Goal: Task Accomplishment & Management: Use online tool/utility

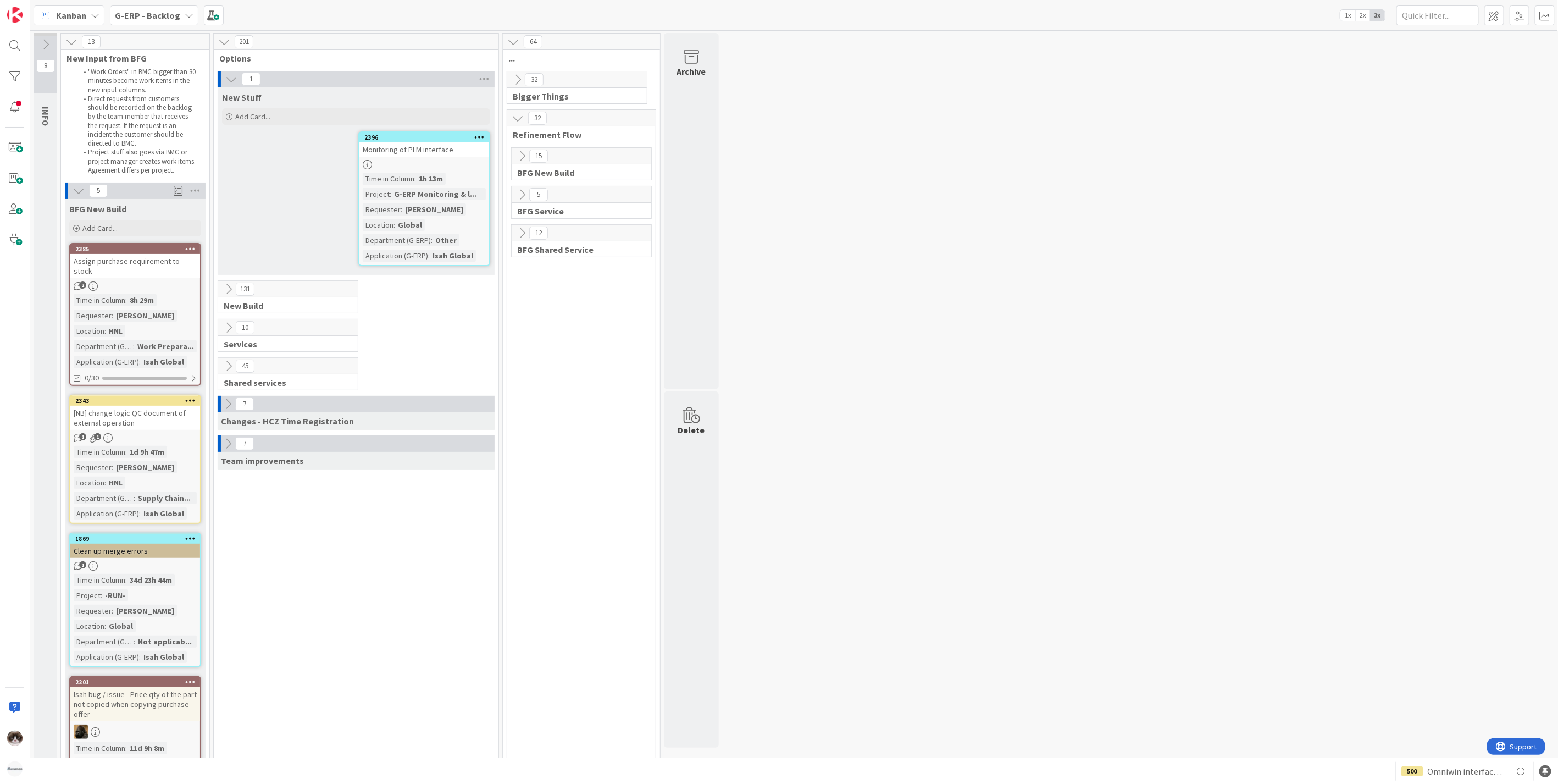
click at [230, 360] on icon at bounding box center [229, 366] width 12 height 12
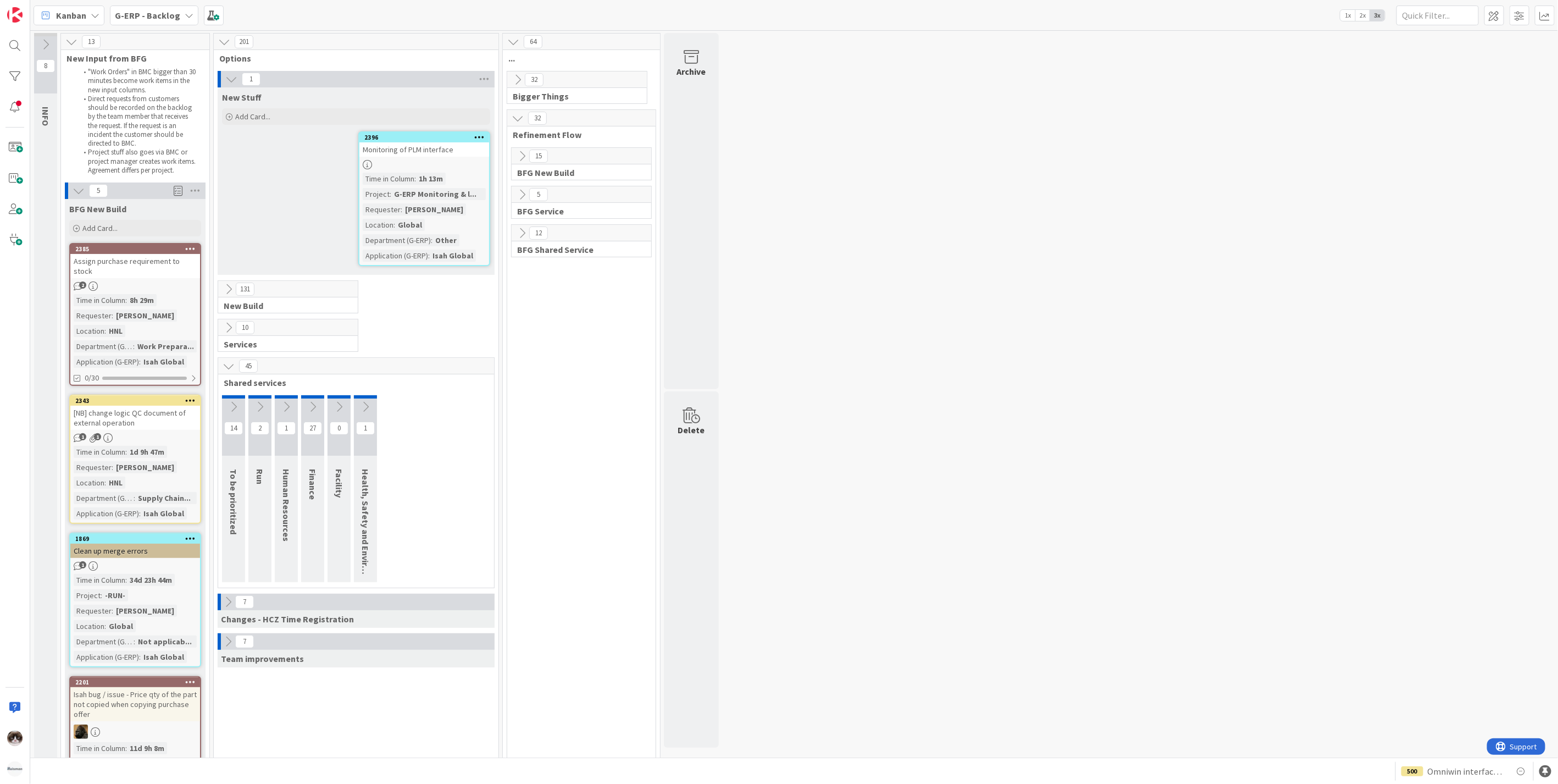
click at [231, 366] on icon at bounding box center [229, 366] width 12 height 12
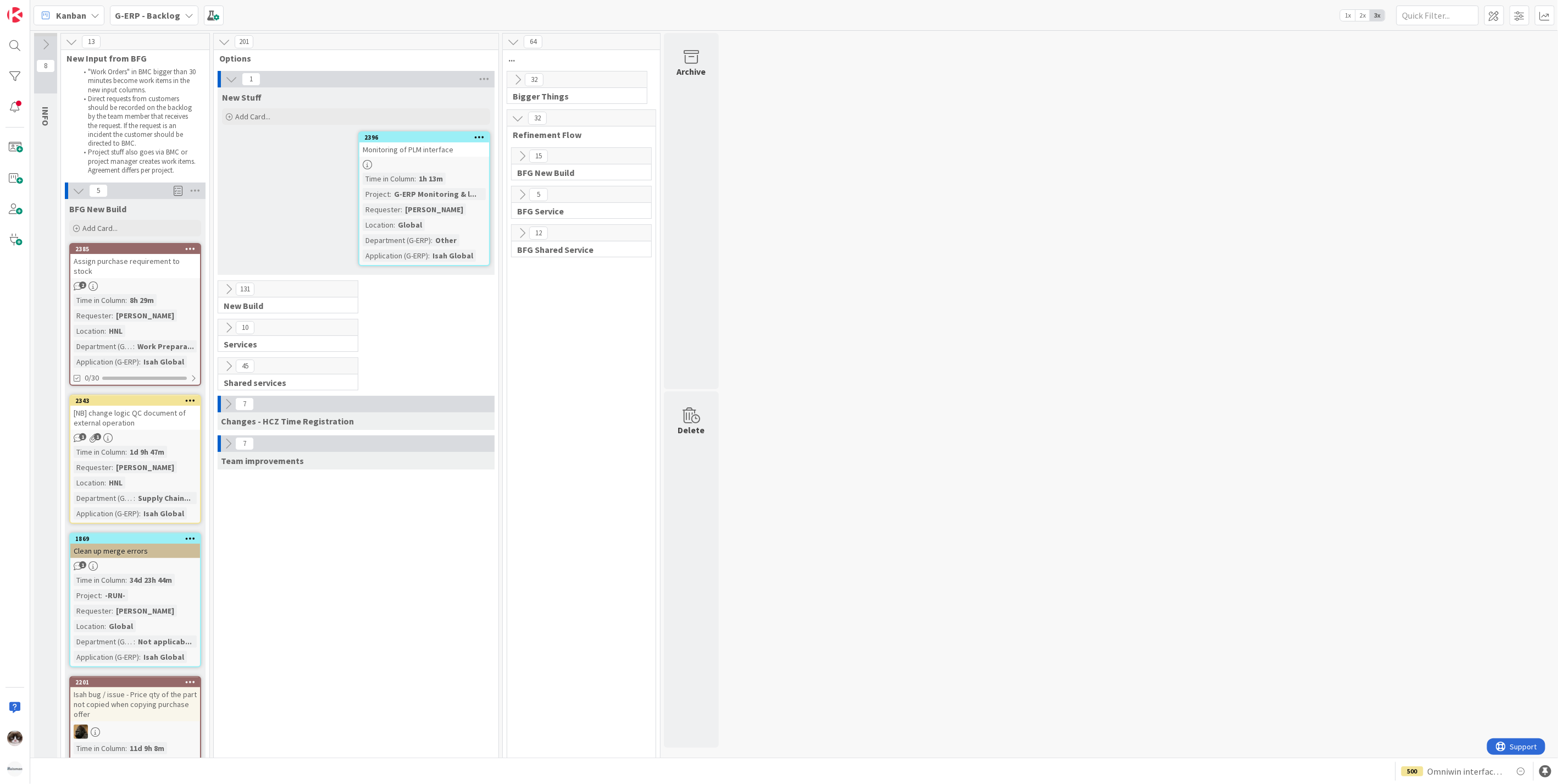
click at [226, 332] on button at bounding box center [228, 327] width 14 height 14
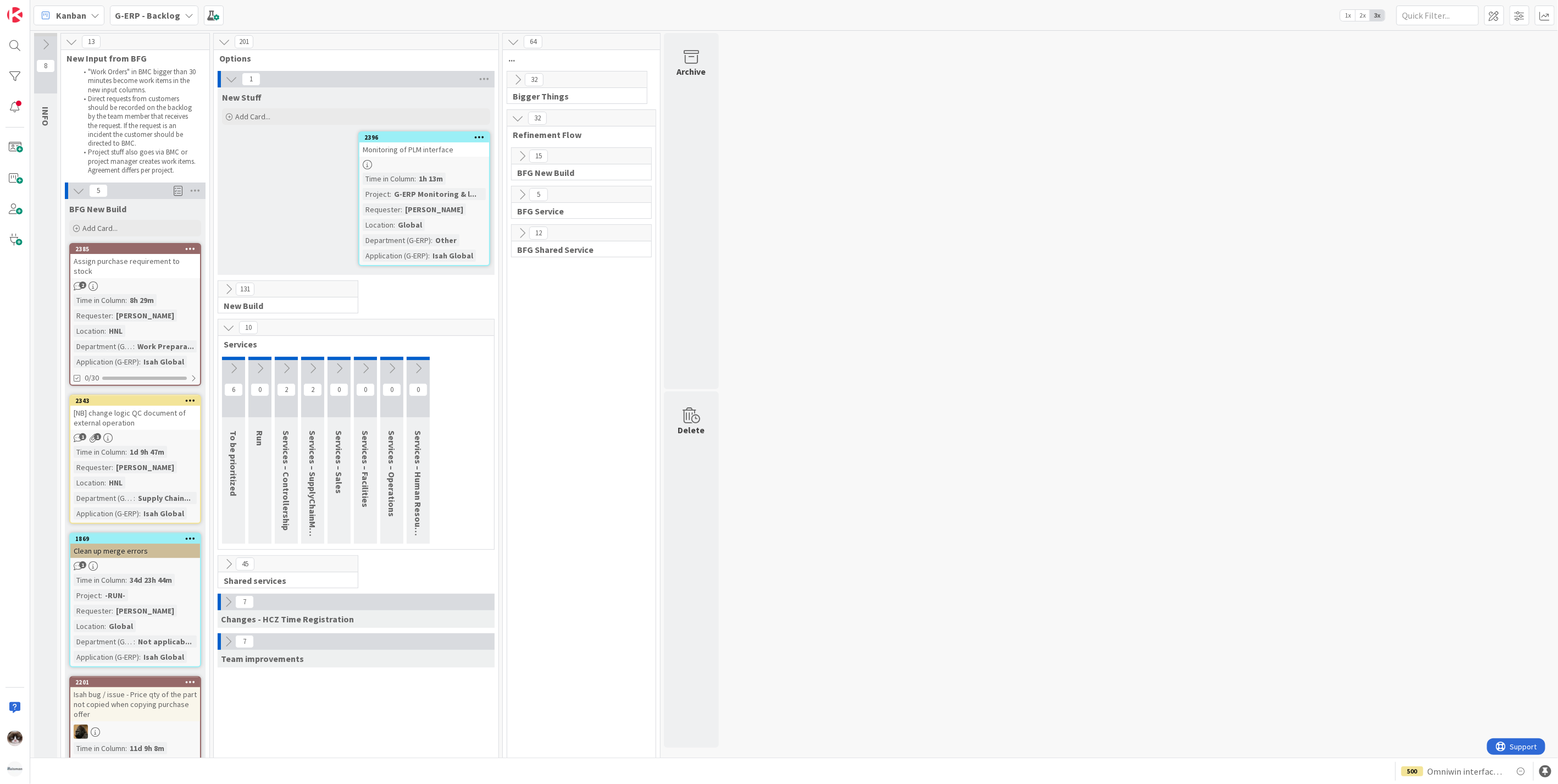
click at [226, 370] on button at bounding box center [234, 368] width 23 height 16
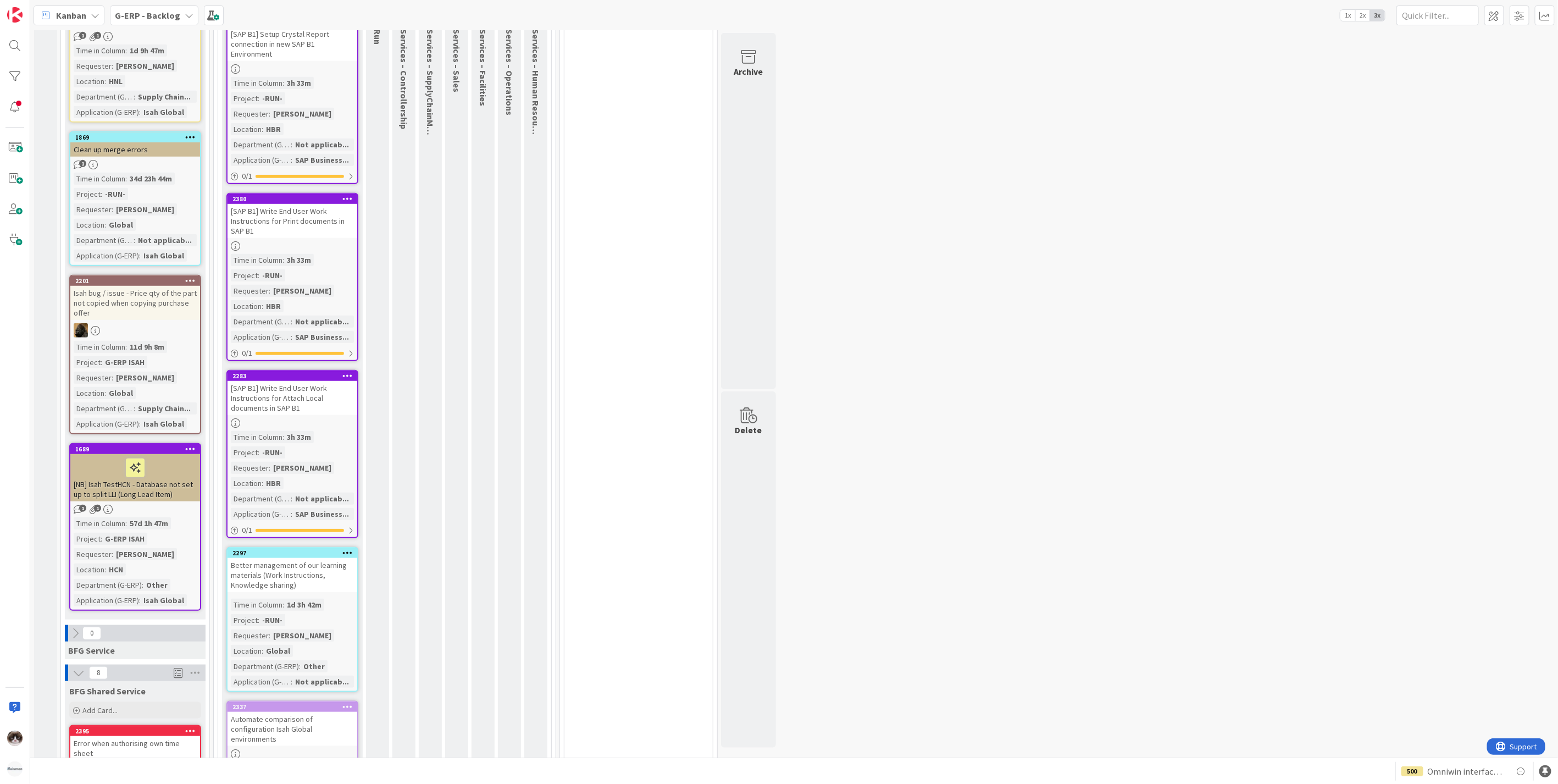
scroll to position [550, 0]
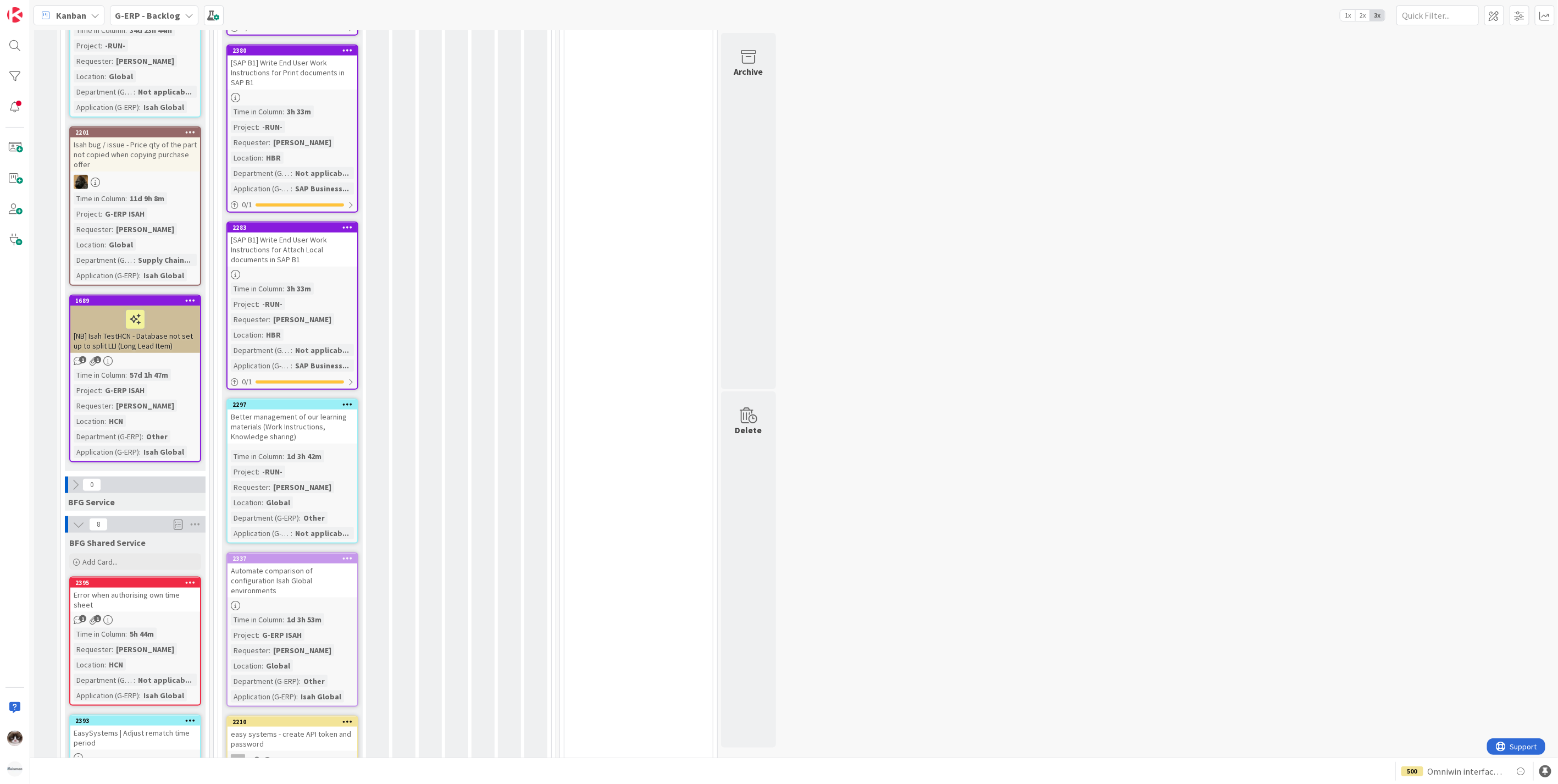
click at [324, 576] on div "Automate comparison of configuration Isah Global environments" at bounding box center [293, 580] width 130 height 34
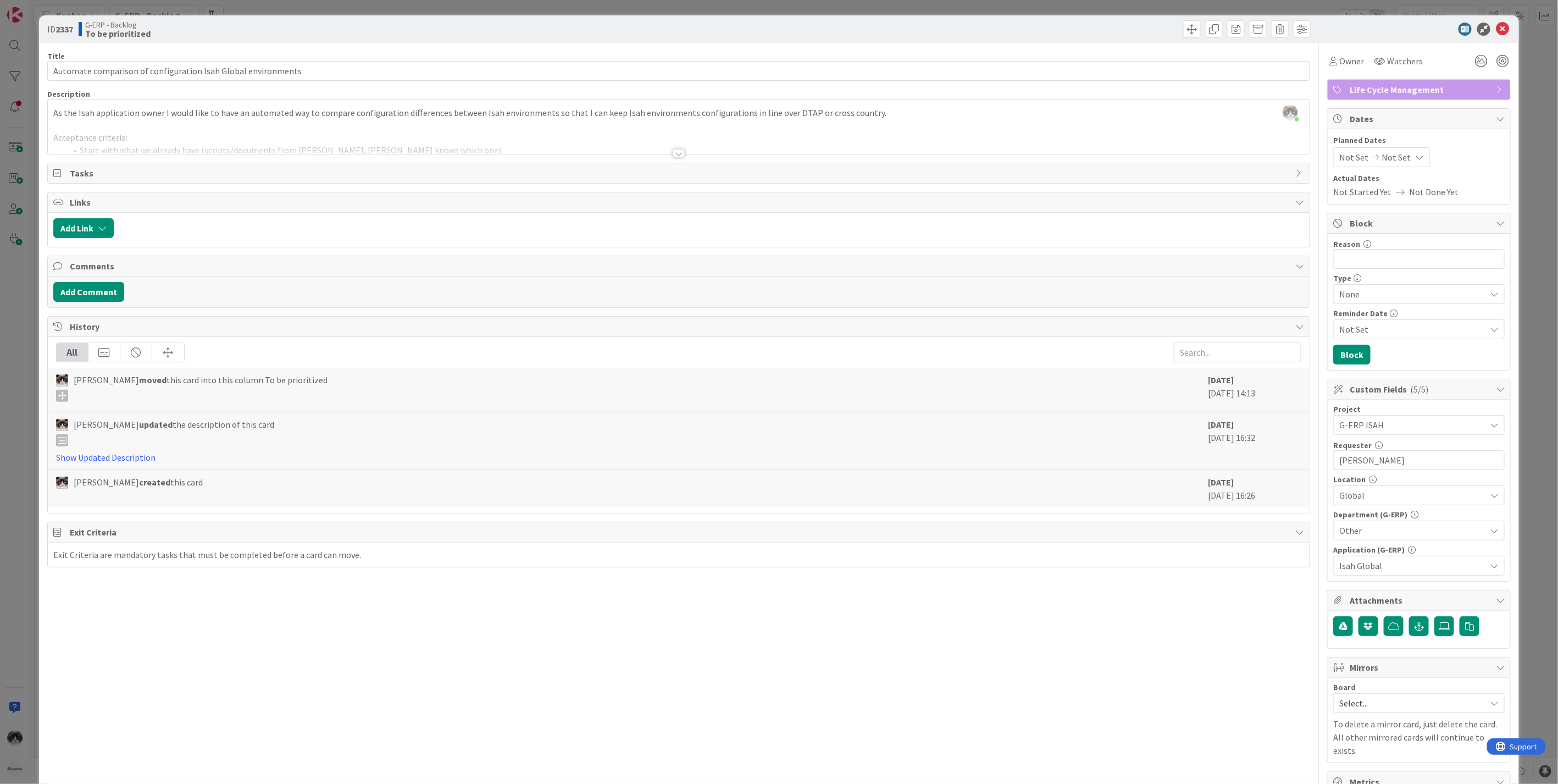
click at [668, 148] on div at bounding box center [679, 139] width 1262 height 28
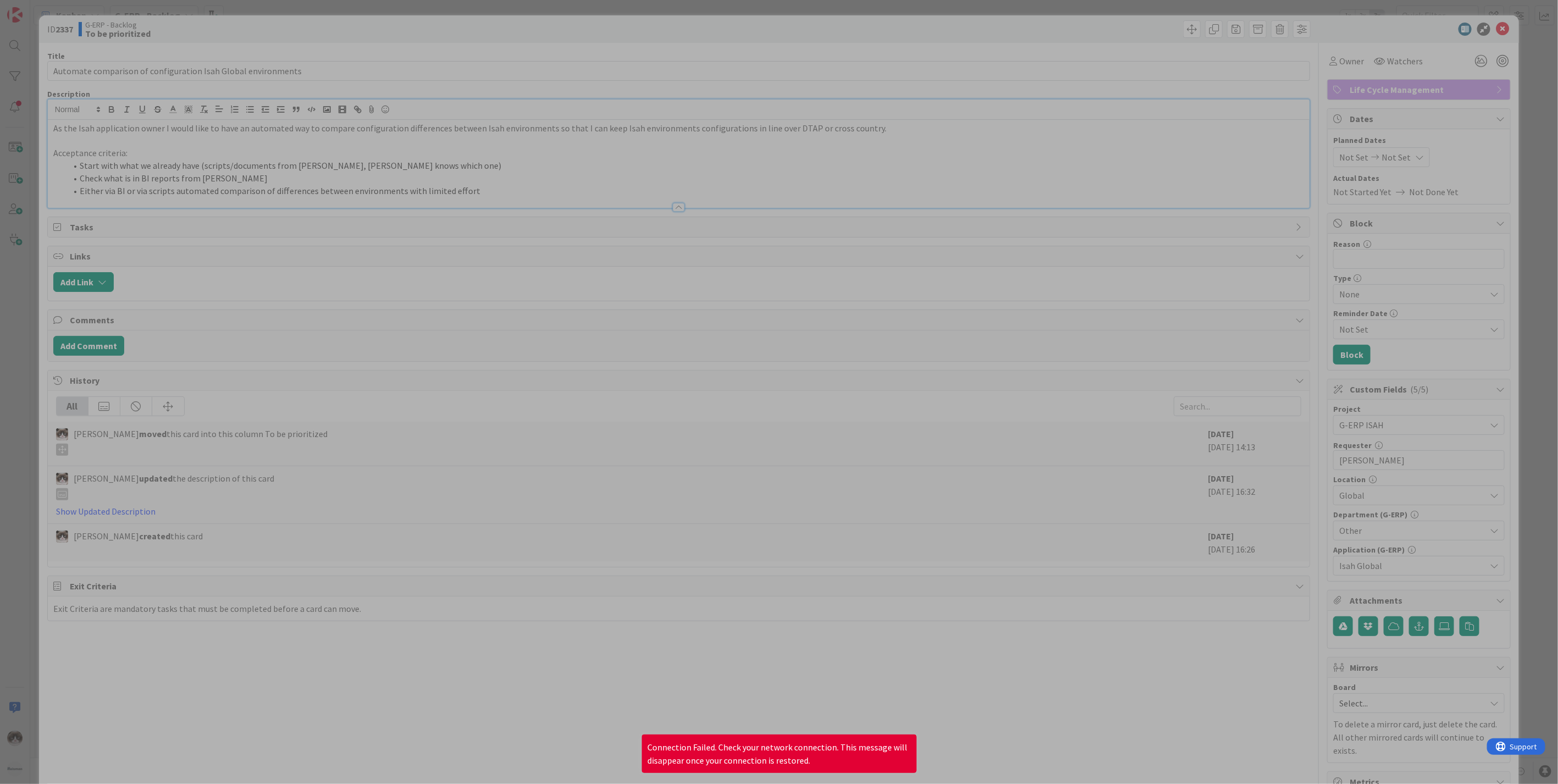
click at [889, 470] on div at bounding box center [779, 392] width 1558 height 784
